Goal: Browse casually: Explore the website without a specific task or goal

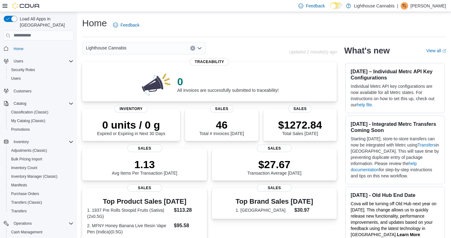
scroll to position [107, 0]
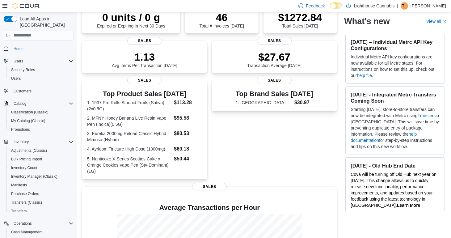
click at [304, 158] on div "Top Brand Sales Today 1. Hepworth $30.97 Sales" at bounding box center [274, 129] width 125 height 99
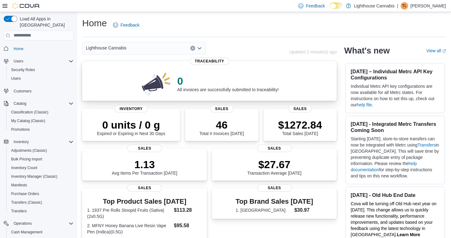
scroll to position [10, 0]
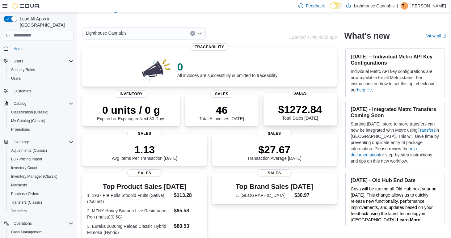
scroll to position [16, 0]
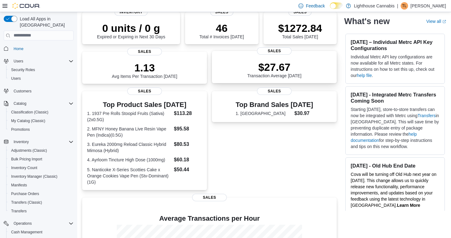
scroll to position [187, 0]
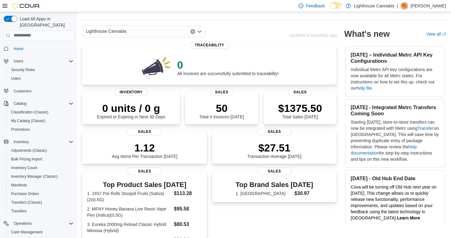
scroll to position [45, 0]
